Goal: Task Accomplishment & Management: Use online tool/utility

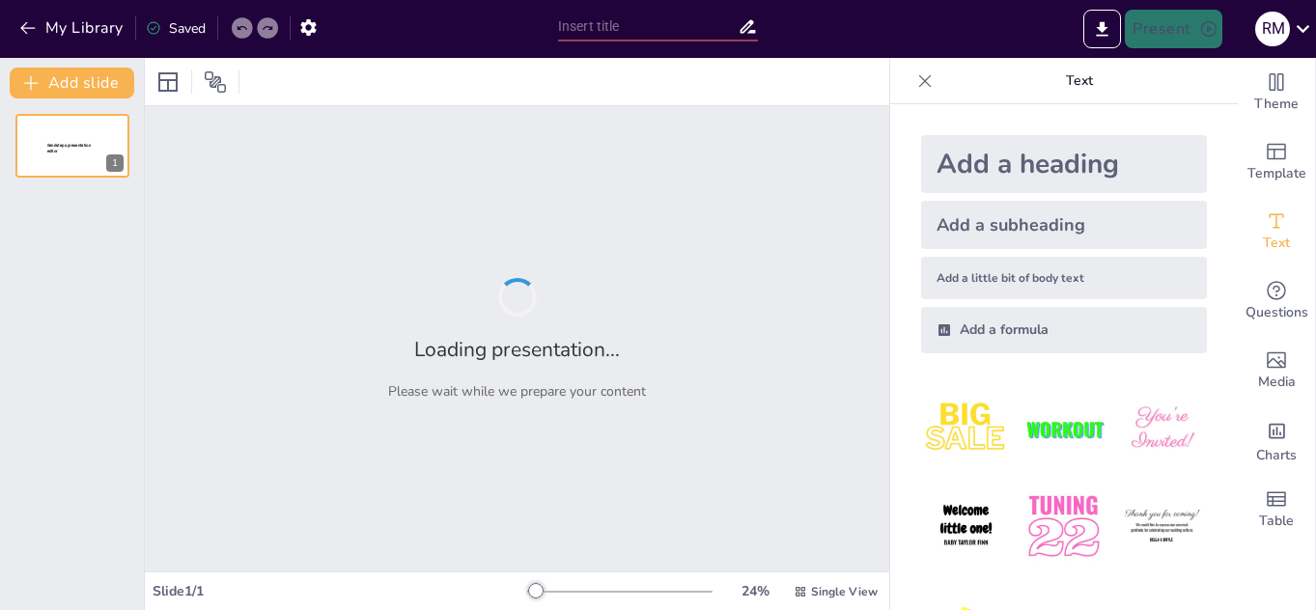
type input "Inteligencia Artificial en la Educación Secundaria: Oportunidades y Desafíos"
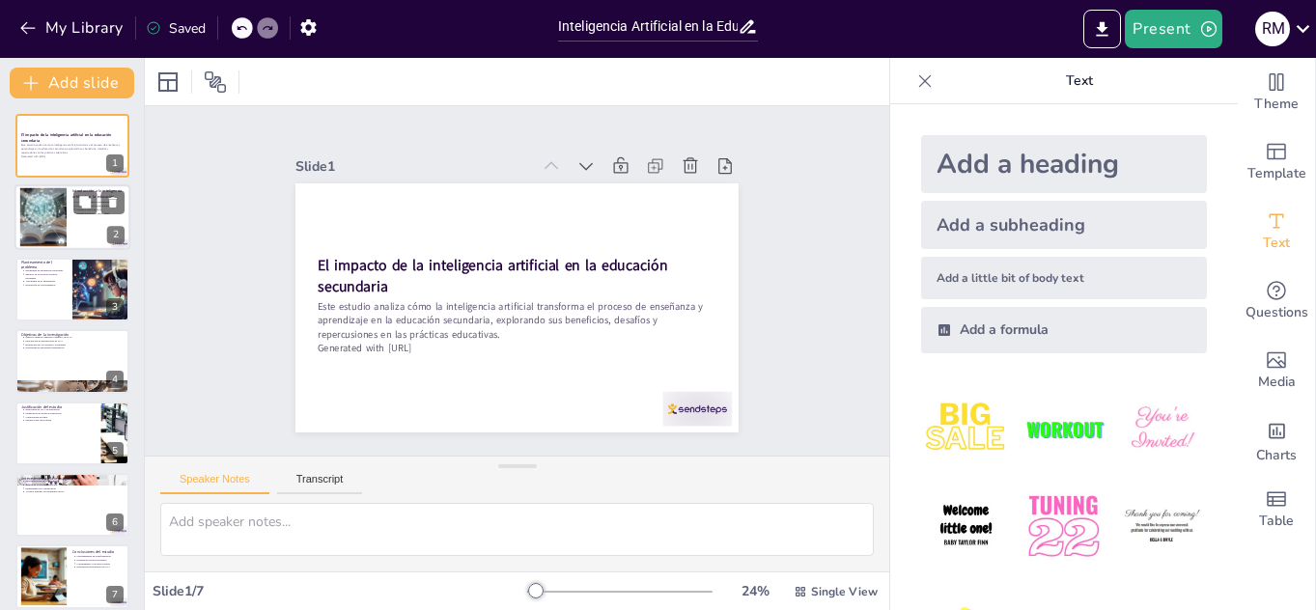
click at [54, 208] on div at bounding box center [43, 217] width 188 height 59
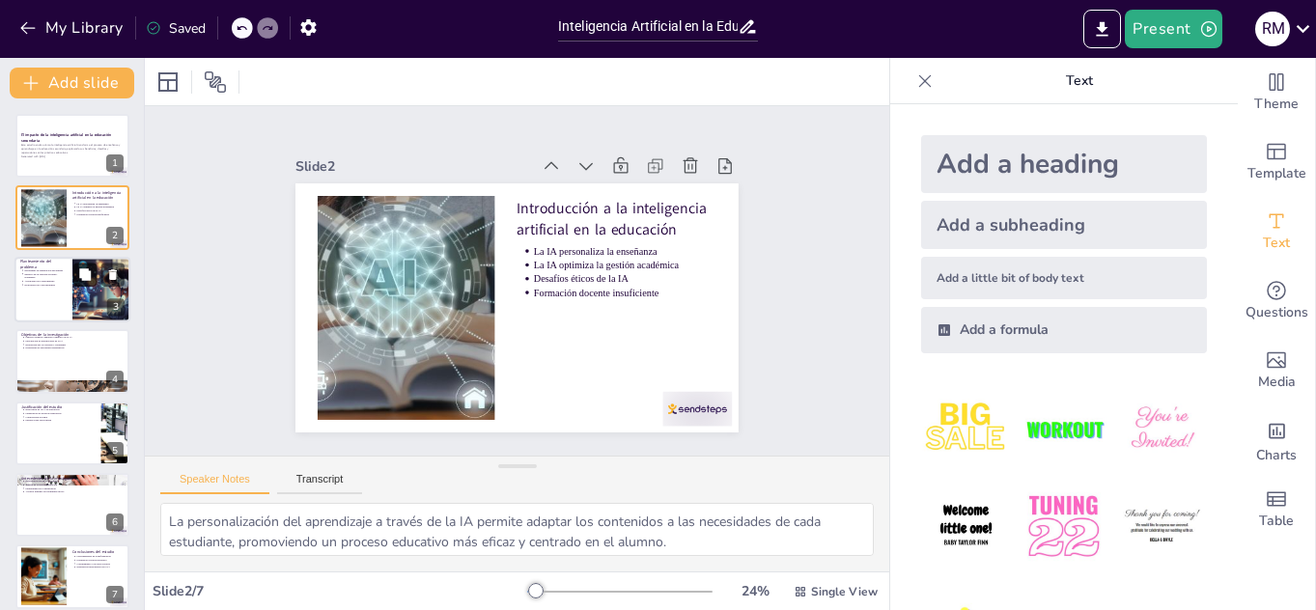
click at [75, 278] on button at bounding box center [84, 274] width 23 height 23
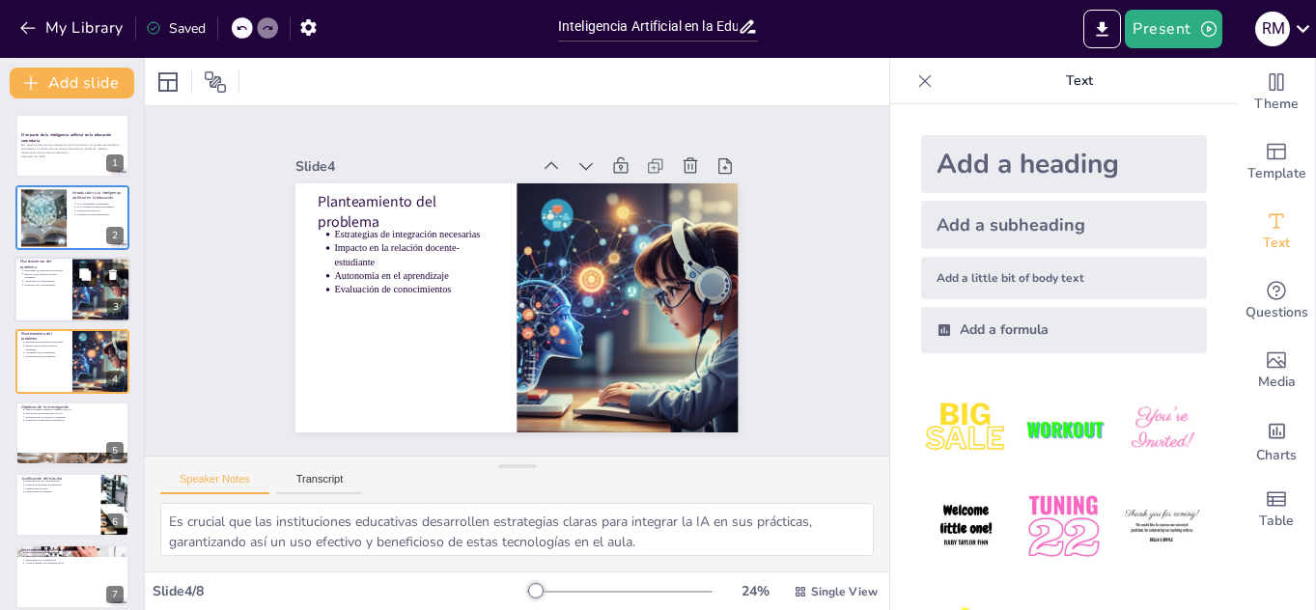
scroll to position [7, 0]
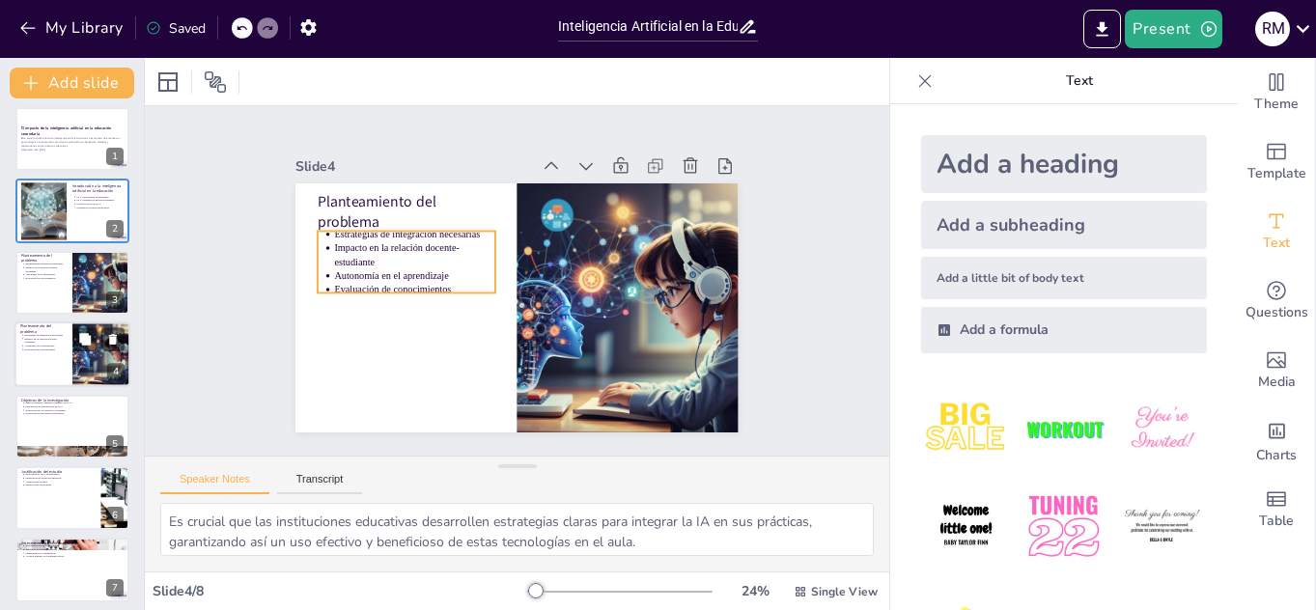
click at [62, 337] on p "Impacto en la relación docente-estudiante" at bounding box center [45, 341] width 42 height 8
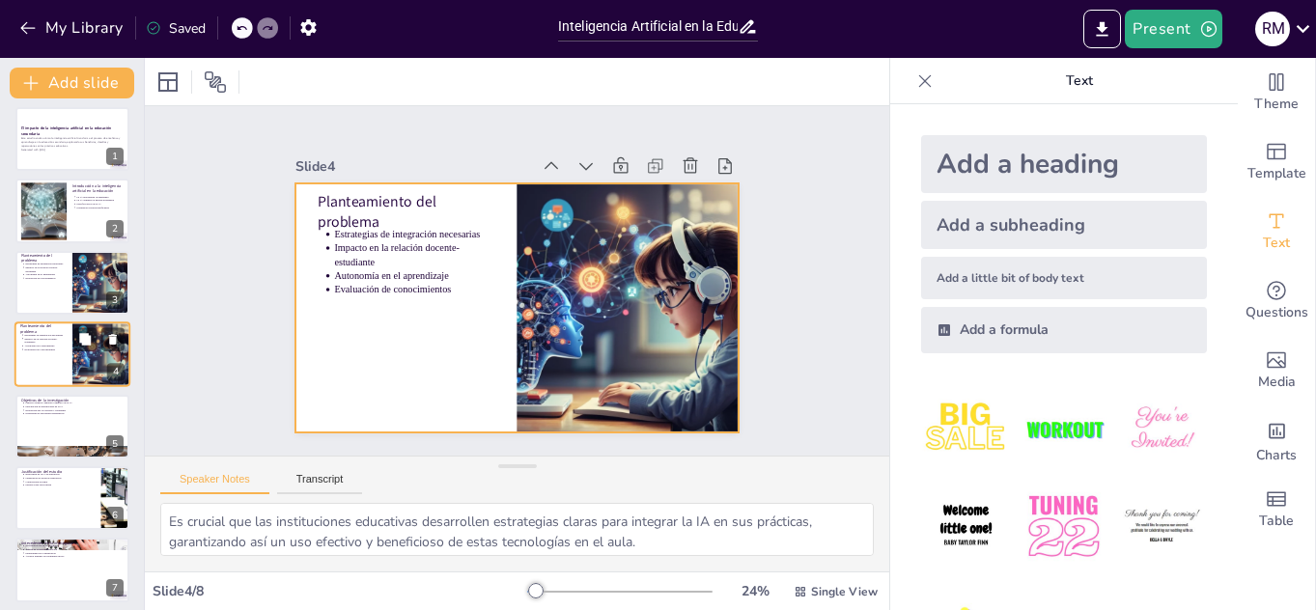
click at [58, 363] on div at bounding box center [72, 355] width 116 height 66
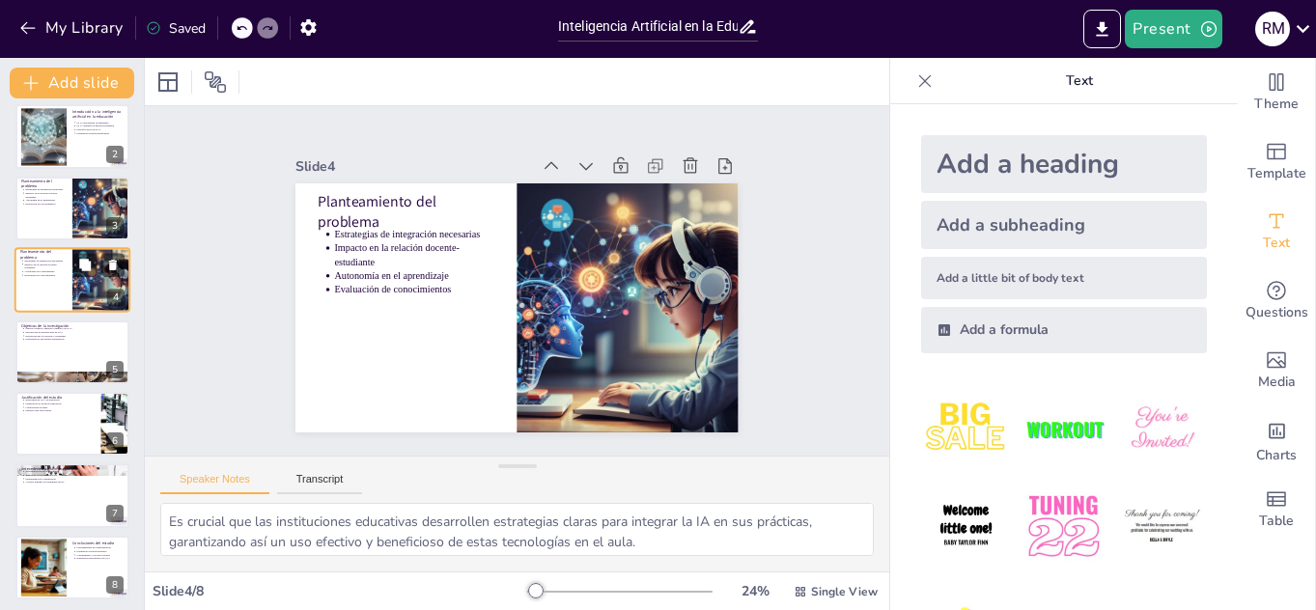
click at [58, 363] on div at bounding box center [72, 353] width 114 height 64
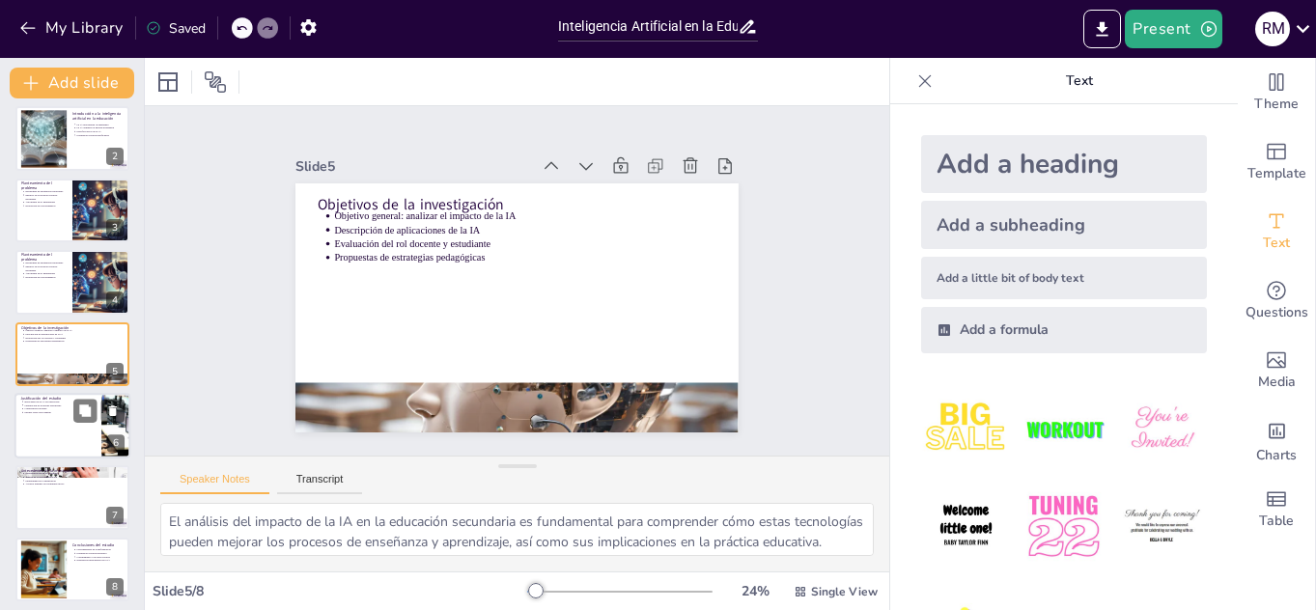
click at [58, 421] on div at bounding box center [72, 426] width 116 height 66
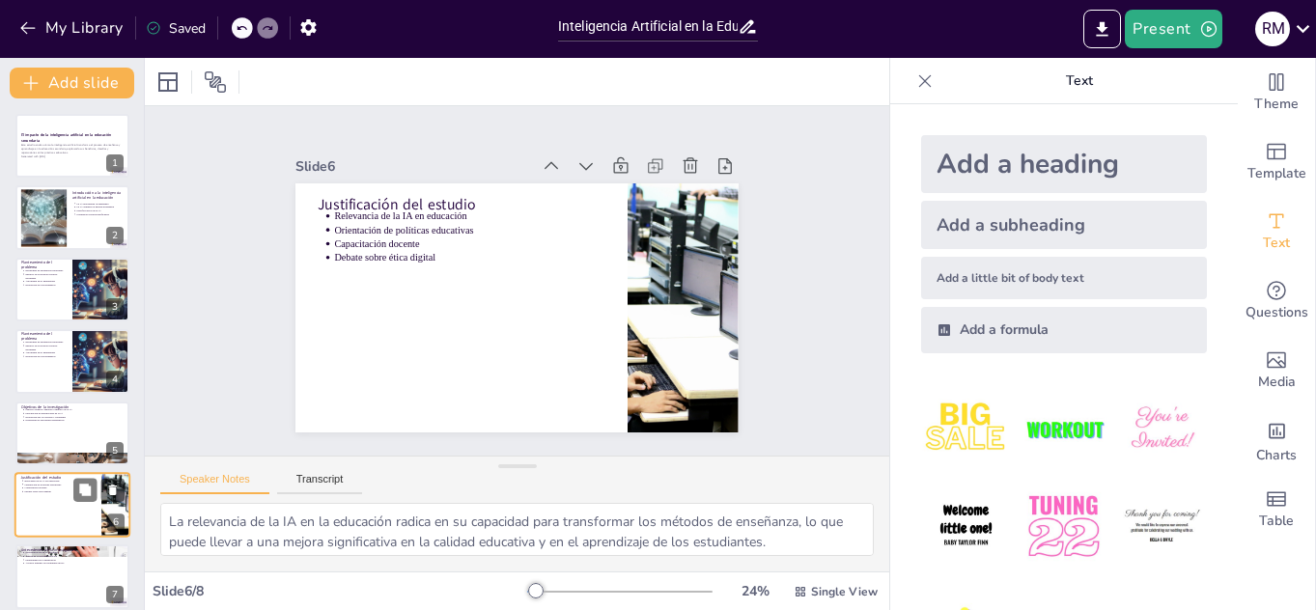
scroll to position [86, 0]
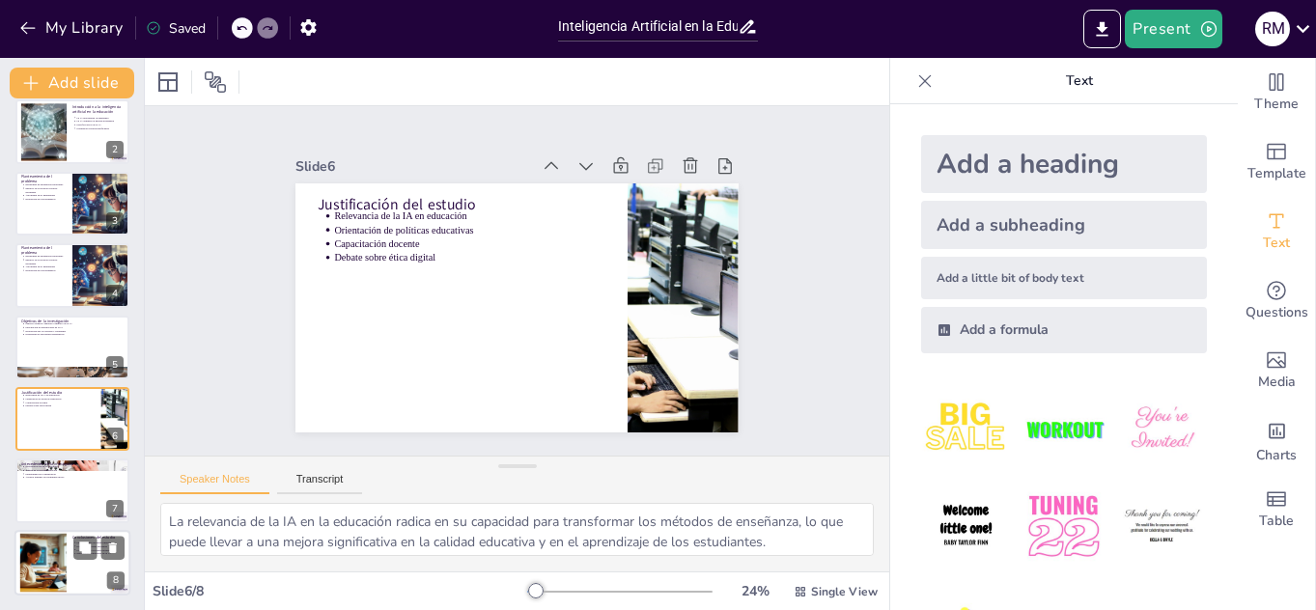
click at [52, 556] on div at bounding box center [43, 562] width 86 height 59
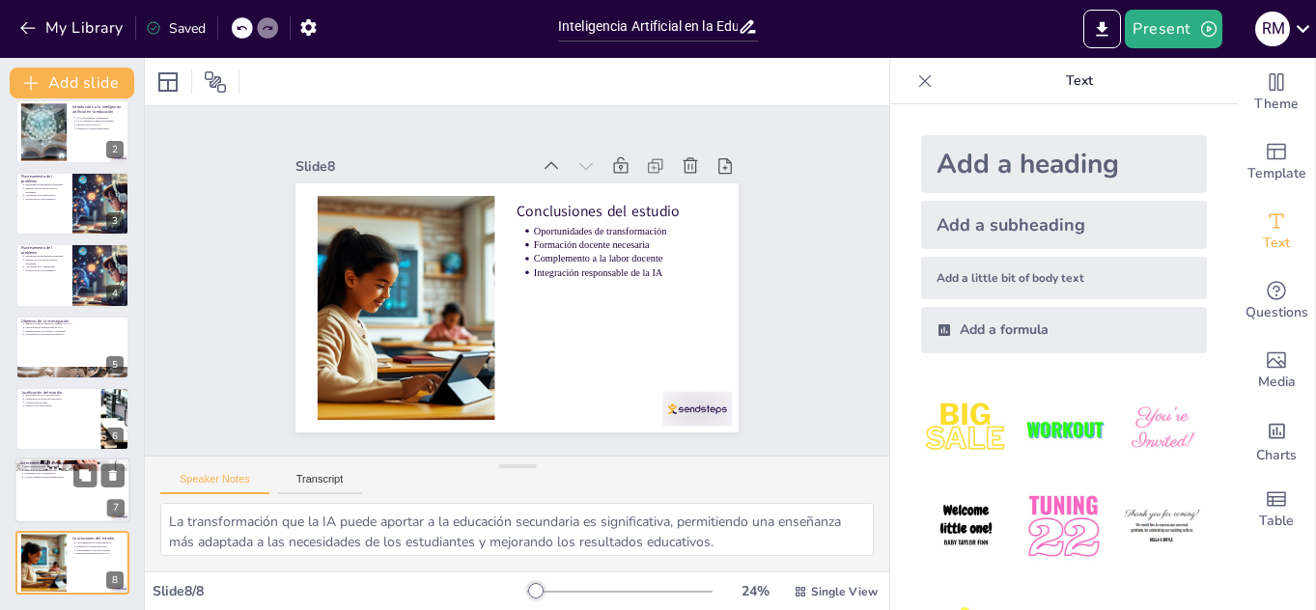
click at [59, 497] on div at bounding box center [72, 492] width 116 height 66
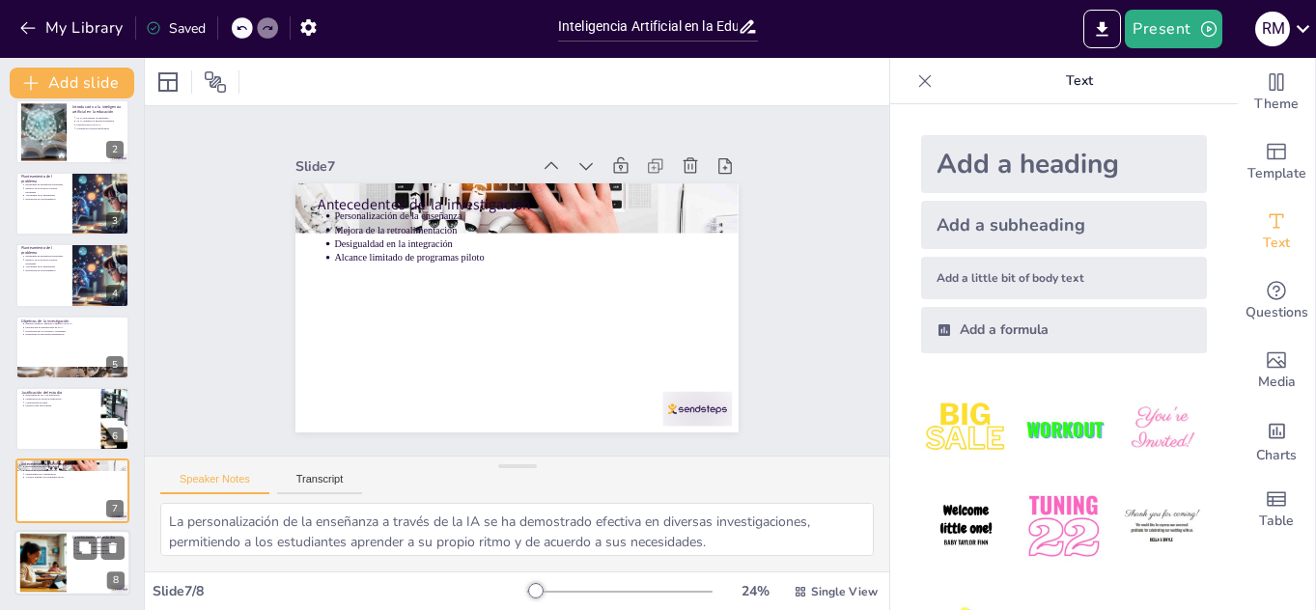
click at [63, 560] on div at bounding box center [43, 562] width 86 height 59
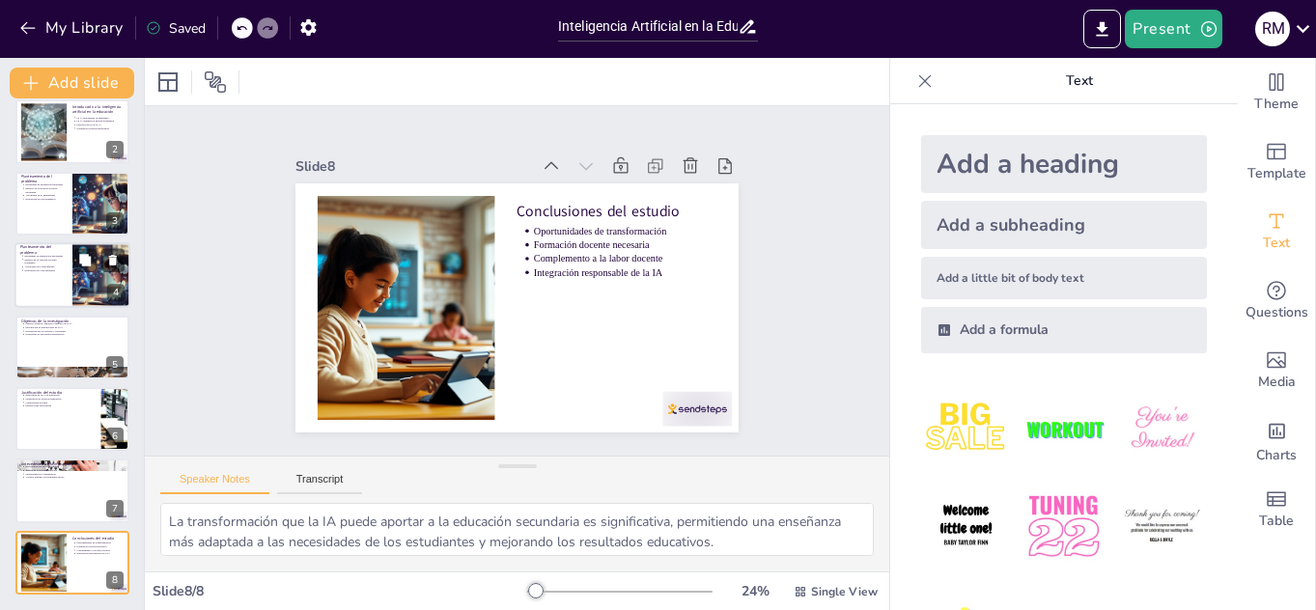
scroll to position [0, 0]
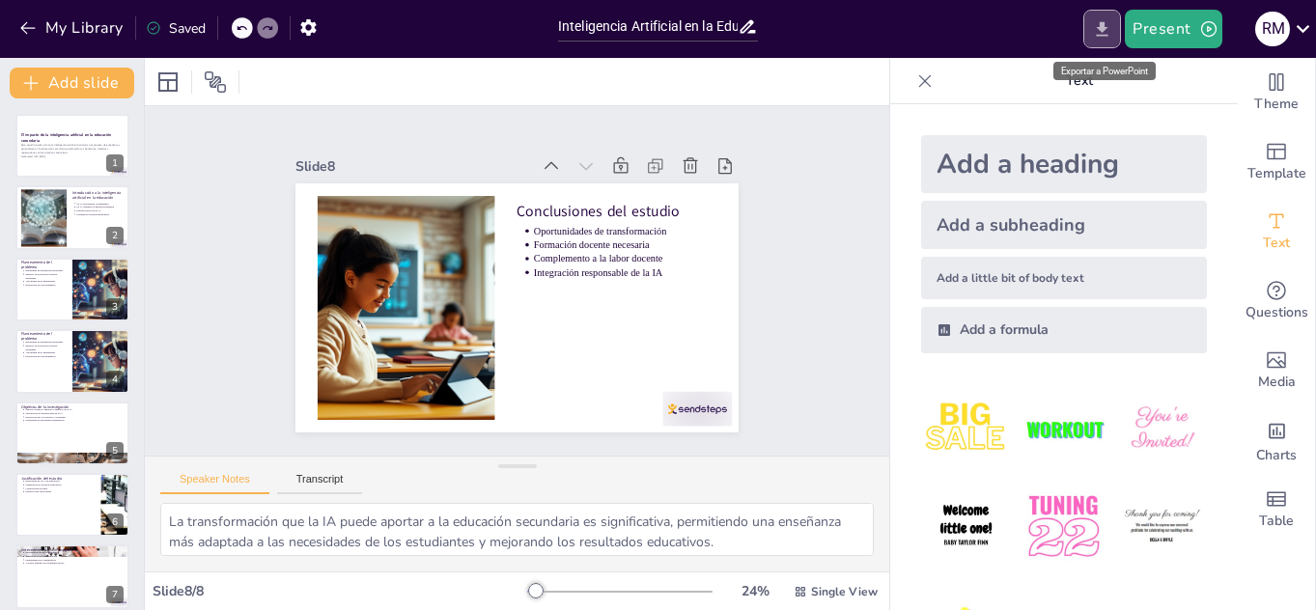
click at [1106, 30] on icon "Export to PowerPoint" at bounding box center [1103, 28] width 12 height 14
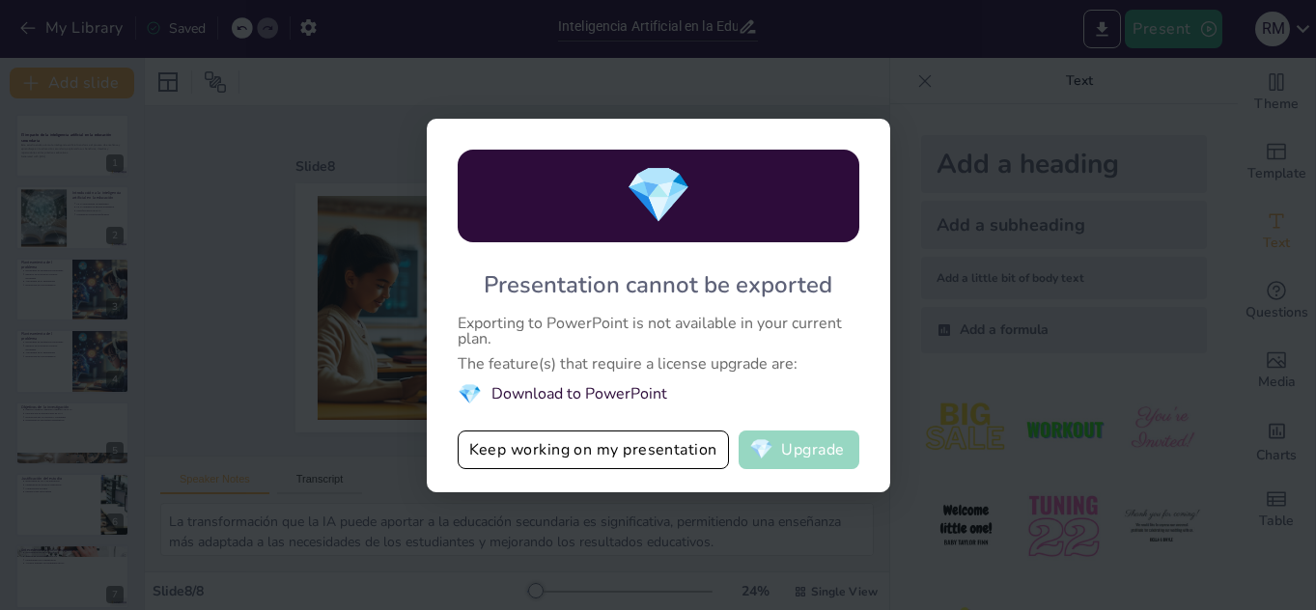
click at [786, 449] on button "💎 Upgrade" at bounding box center [799, 450] width 121 height 39
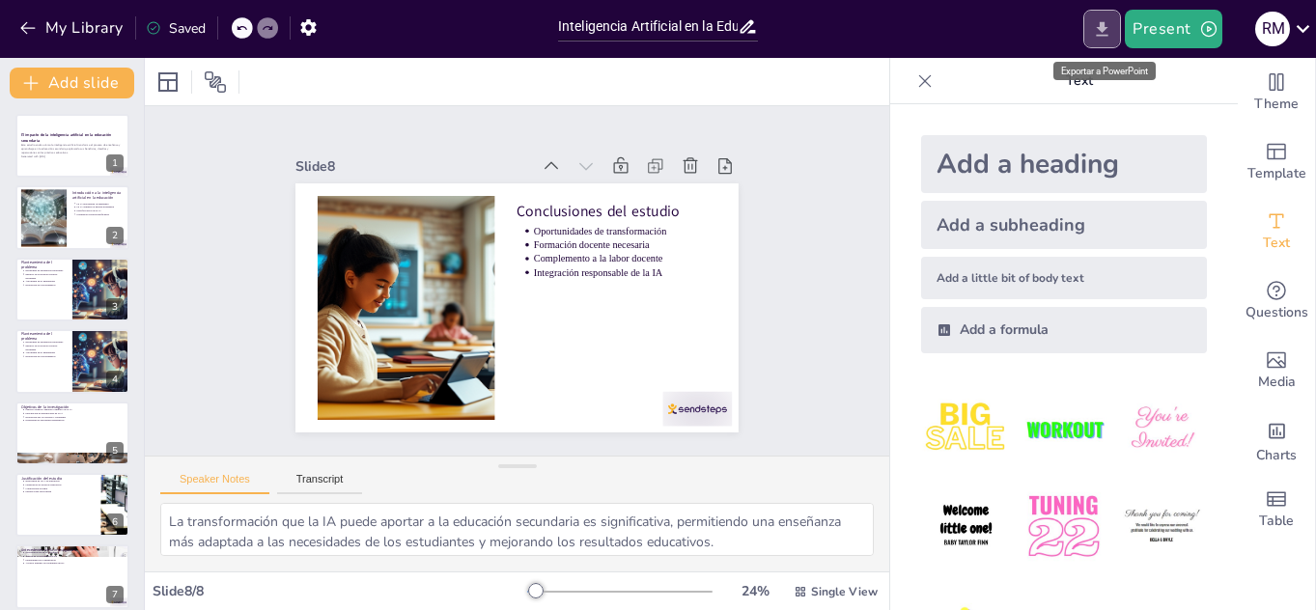
click at [1103, 24] on icon "Export to PowerPoint" at bounding box center [1103, 28] width 12 height 14
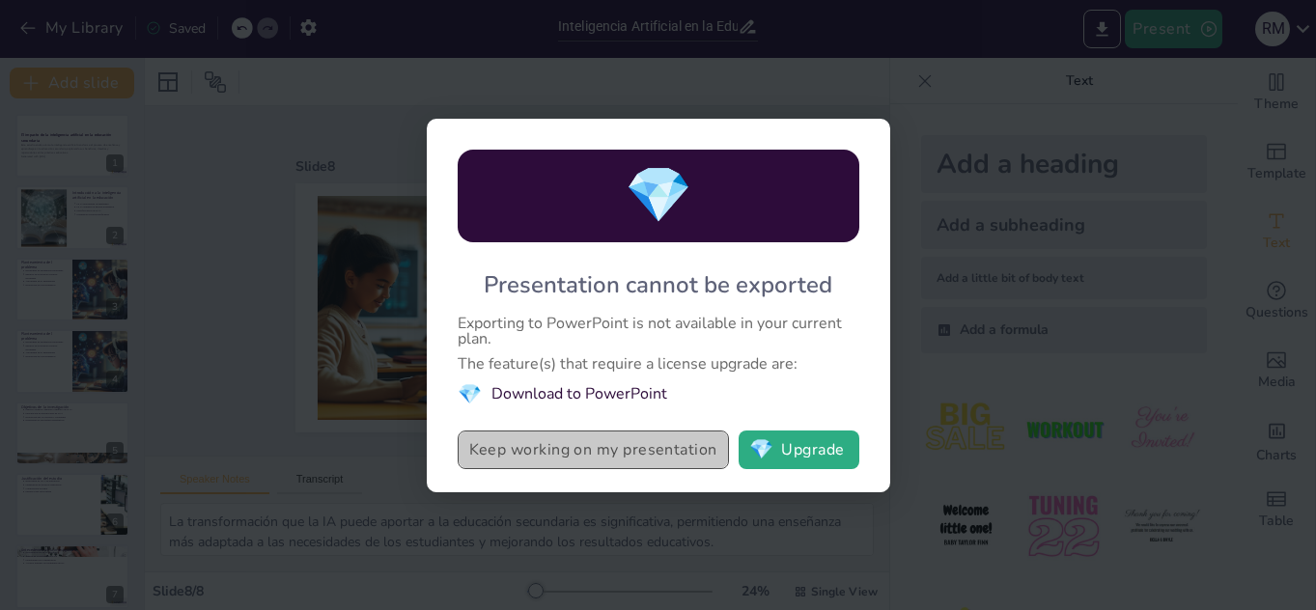
click at [660, 453] on button "Keep working on my presentation" at bounding box center [593, 450] width 271 height 39
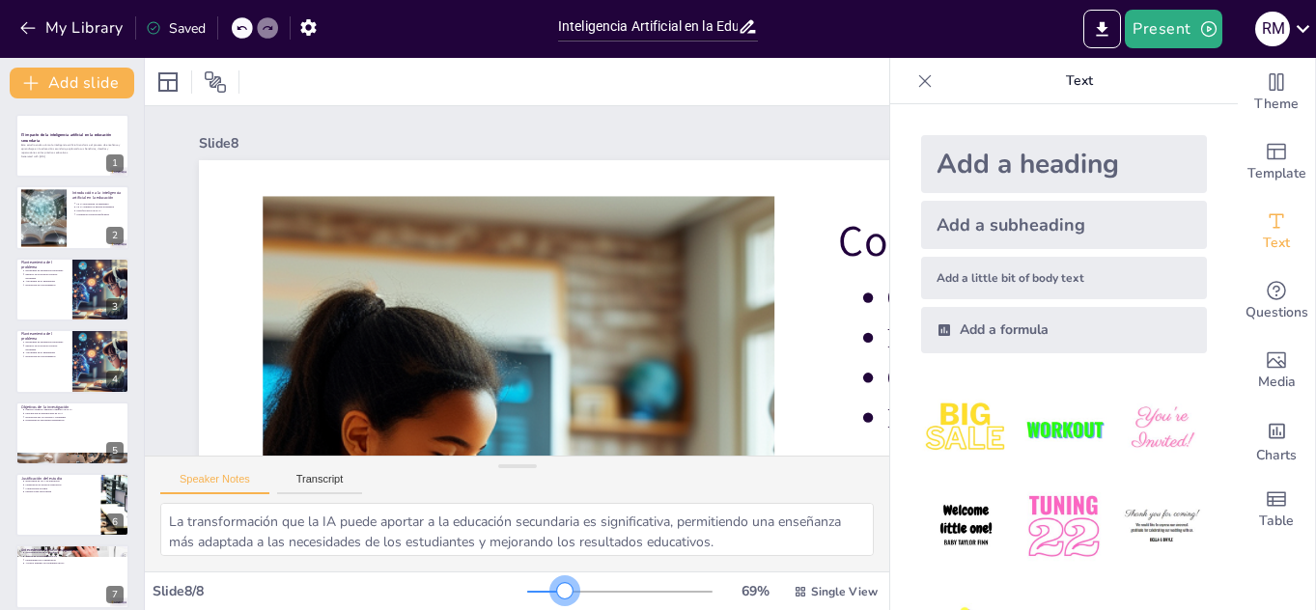
click at [552, 591] on div at bounding box center [619, 591] width 185 height 15
click at [534, 593] on div at bounding box center [619, 591] width 185 height 15
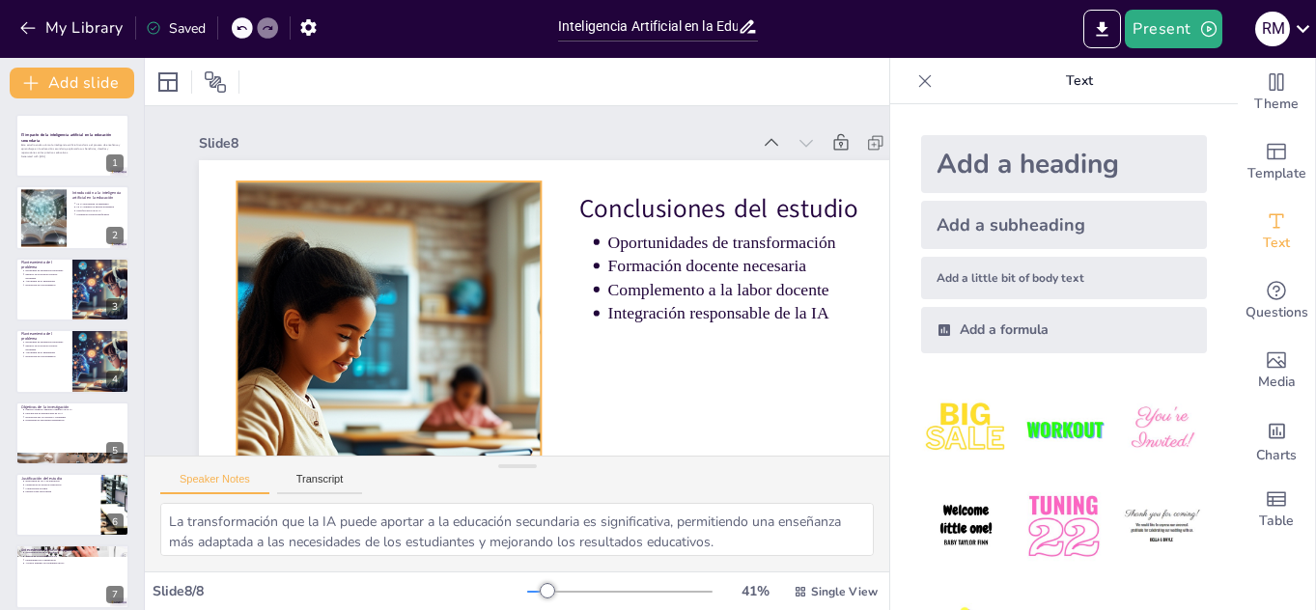
scroll to position [147, 0]
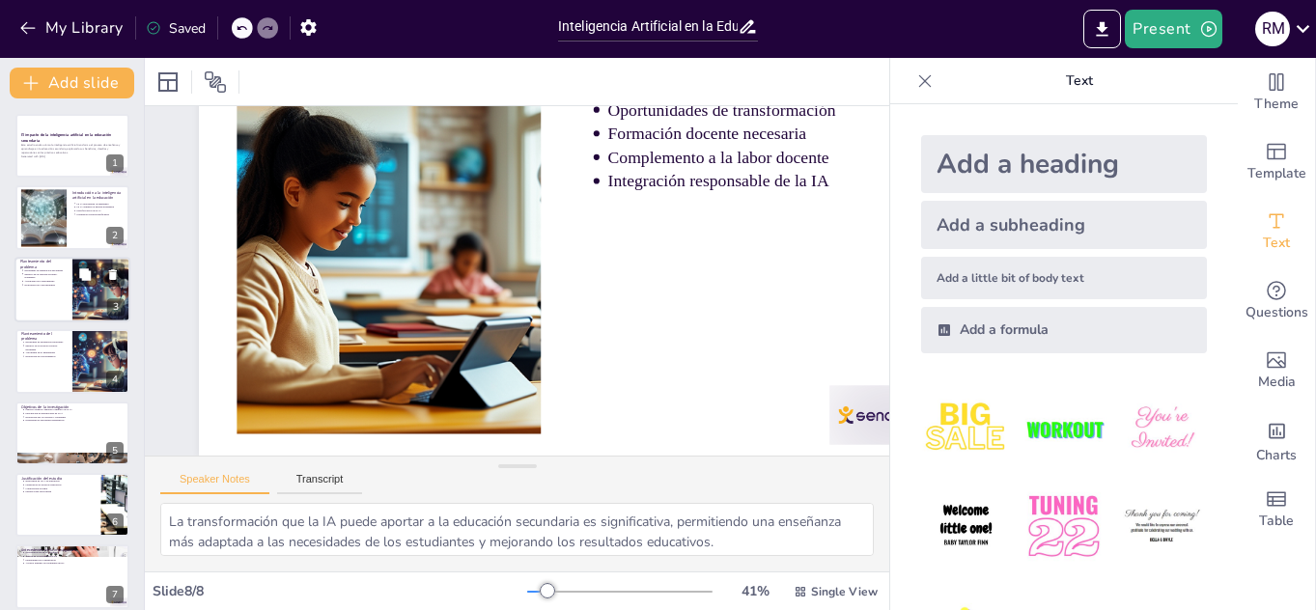
click at [75, 259] on div at bounding box center [101, 290] width 98 height 66
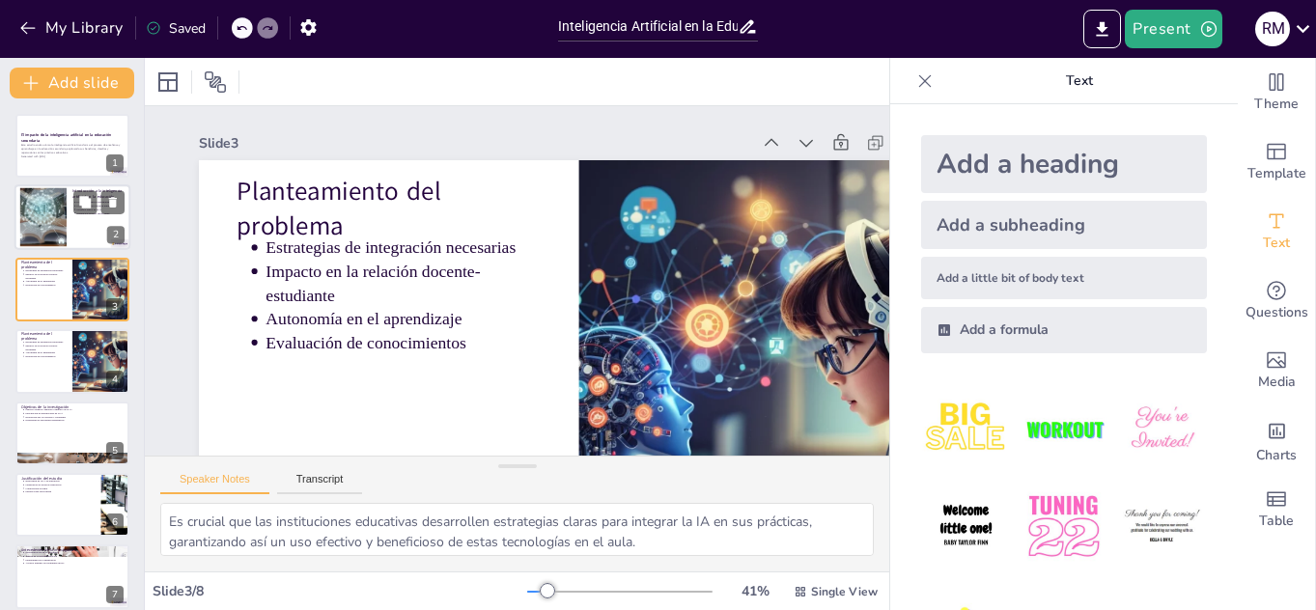
click at [68, 213] on div at bounding box center [72, 218] width 116 height 66
type textarea "La personalización del aprendizaje a través de la IA permite adaptar los conten…"
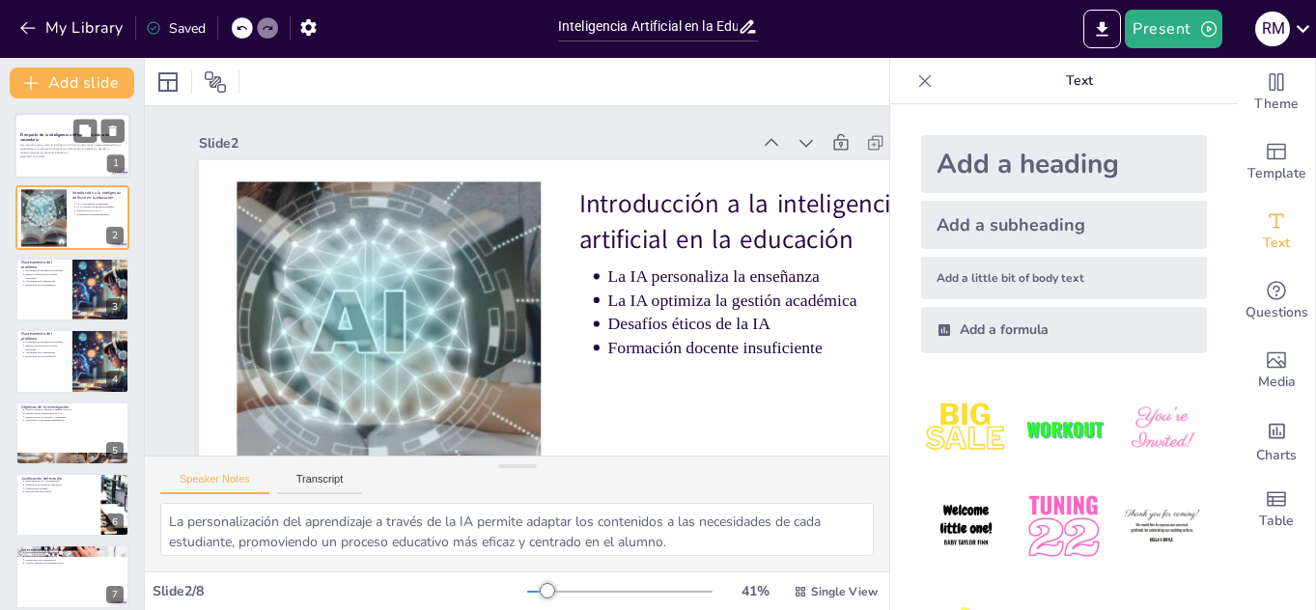
click at [75, 162] on div at bounding box center [72, 146] width 116 height 66
